Goal: Task Accomplishment & Management: Manage account settings

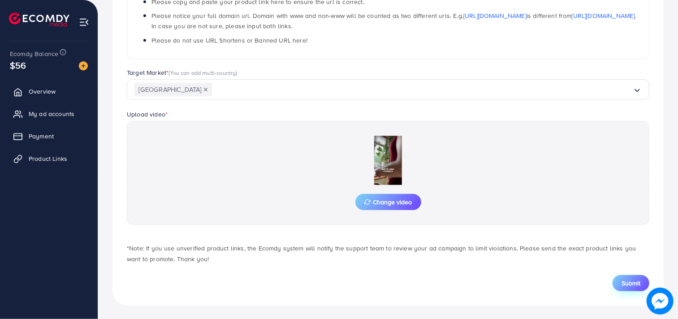
scroll to position [191, 0]
click at [621, 280] on button "Submit" at bounding box center [631, 282] width 37 height 16
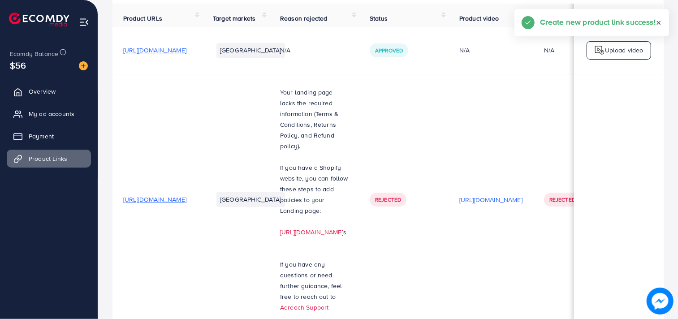
scroll to position [127, 0]
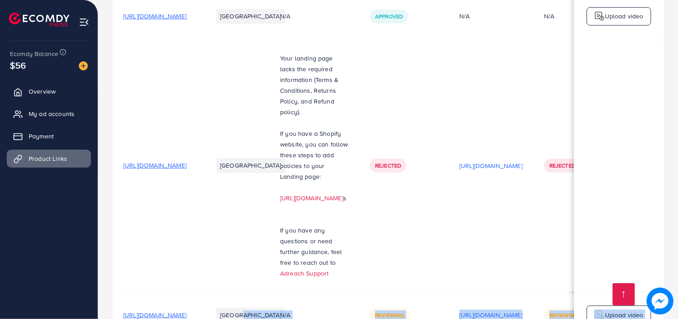
drag, startPoint x: 303, startPoint y: 276, endPoint x: 414, endPoint y: 280, distance: 110.8
click at [414, 280] on div "Product URLs Target markets Reason rejected Status Product video Status video A…" at bounding box center [389, 167] width 552 height 395
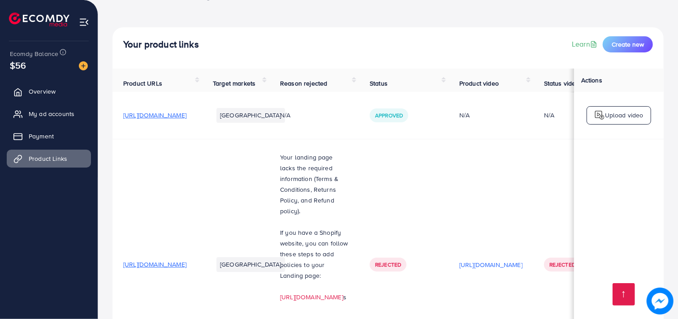
scroll to position [0, 0]
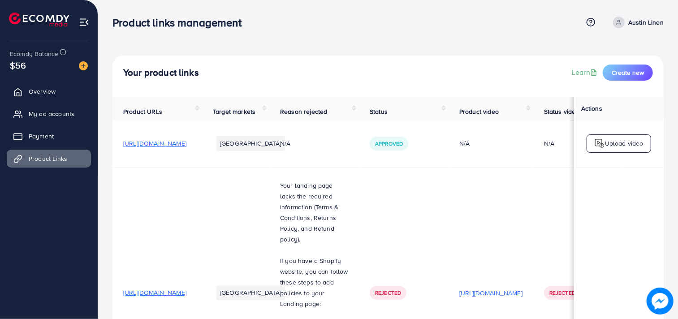
click at [645, 20] on p "Austin Linen" at bounding box center [646, 22] width 35 height 11
click at [611, 53] on span "Profile" at bounding box center [608, 53] width 21 height 11
select select "********"
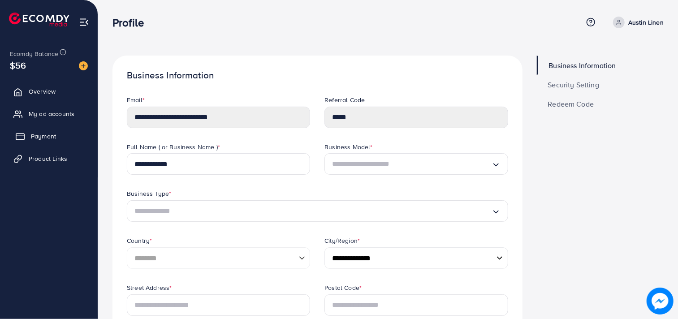
click at [48, 135] on span "Payment" at bounding box center [43, 136] width 25 height 9
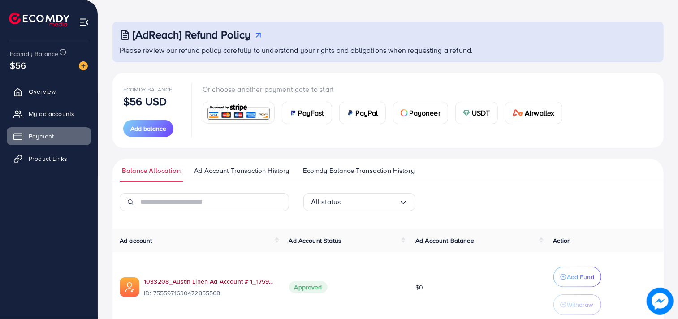
scroll to position [75, 0]
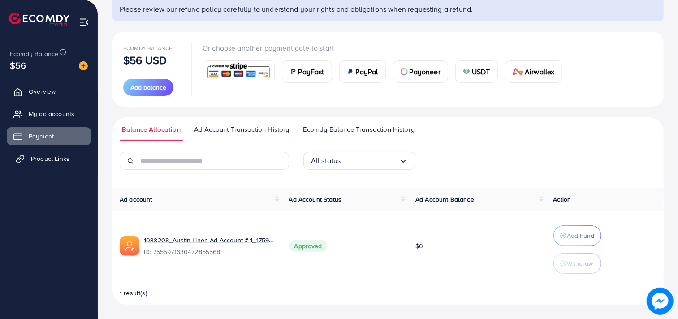
click at [51, 153] on link "Product Links" at bounding box center [49, 159] width 84 height 18
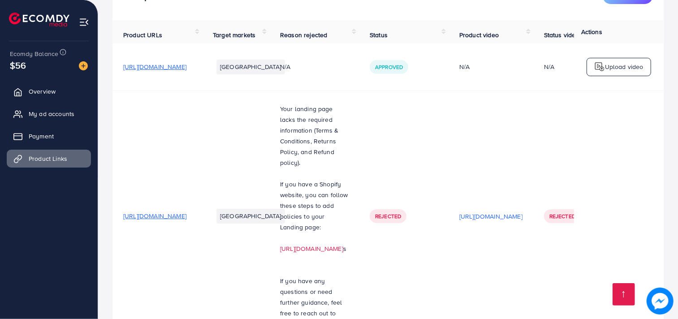
scroll to position [127, 0]
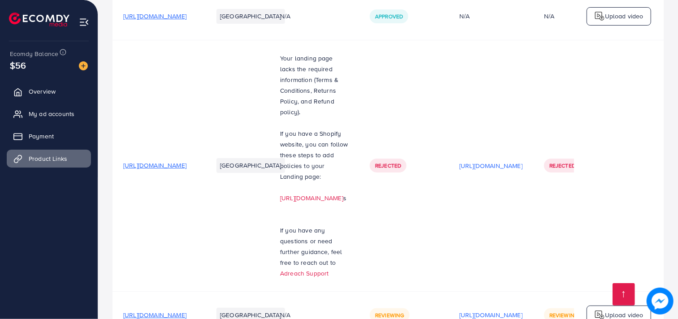
drag, startPoint x: 203, startPoint y: 279, endPoint x: 341, endPoint y: 280, distance: 138.6
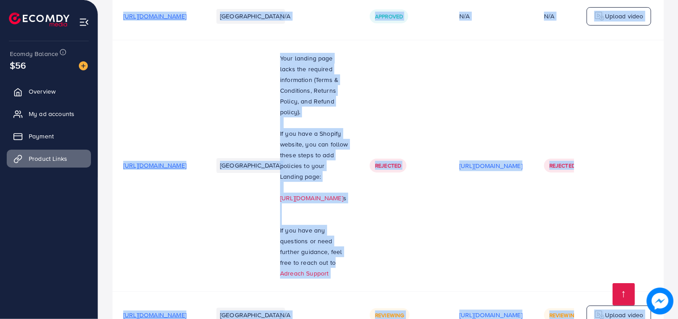
drag, startPoint x: 321, startPoint y: 279, endPoint x: 329, endPoint y: 277, distance: 7.8
click at [329, 277] on div "Product URLs Target markets Reason rejected Status Product video Status video A…" at bounding box center [389, 167] width 552 height 395
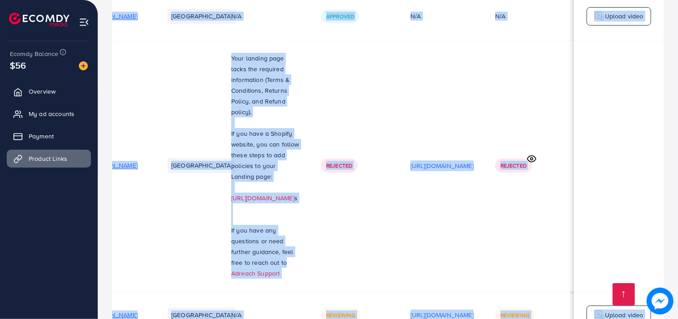
scroll to position [0, 141]
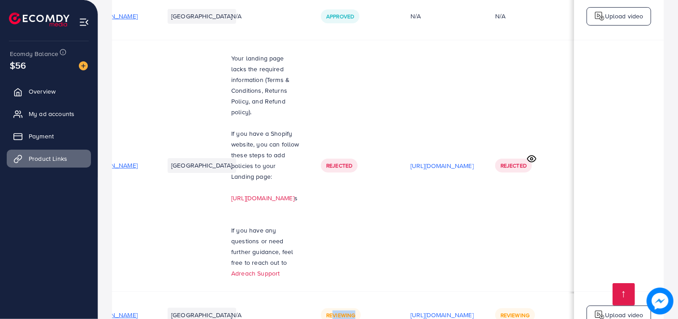
drag, startPoint x: 347, startPoint y: 276, endPoint x: 379, endPoint y: 276, distance: 32.3
click at [379, 291] on td "Reviewing" at bounding box center [355, 314] width 90 height 47
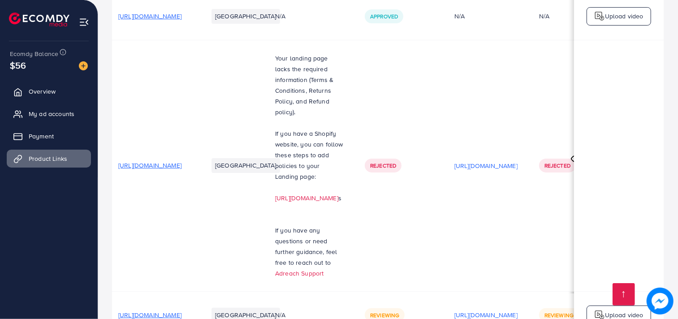
scroll to position [0, 4]
click at [55, 118] on span "My ad accounts" at bounding box center [54, 113] width 46 height 9
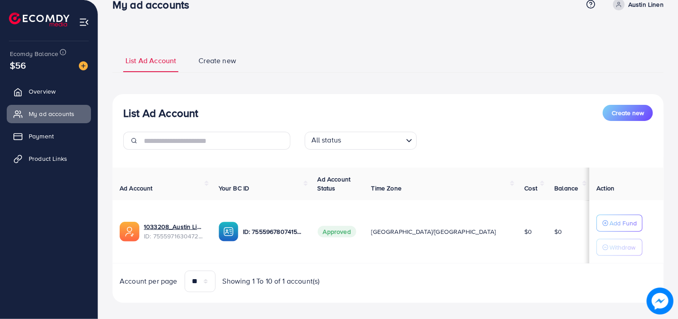
scroll to position [27, 0]
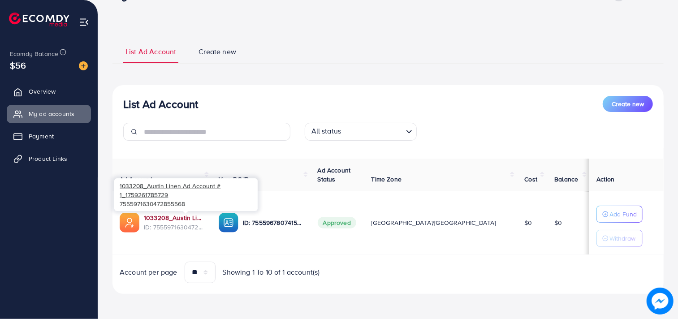
click at [193, 218] on link "1033208_Austin Linen Ad Account # 1_1759261785729" at bounding box center [174, 217] width 61 height 9
